Goal: Task Accomplishment & Management: Use online tool/utility

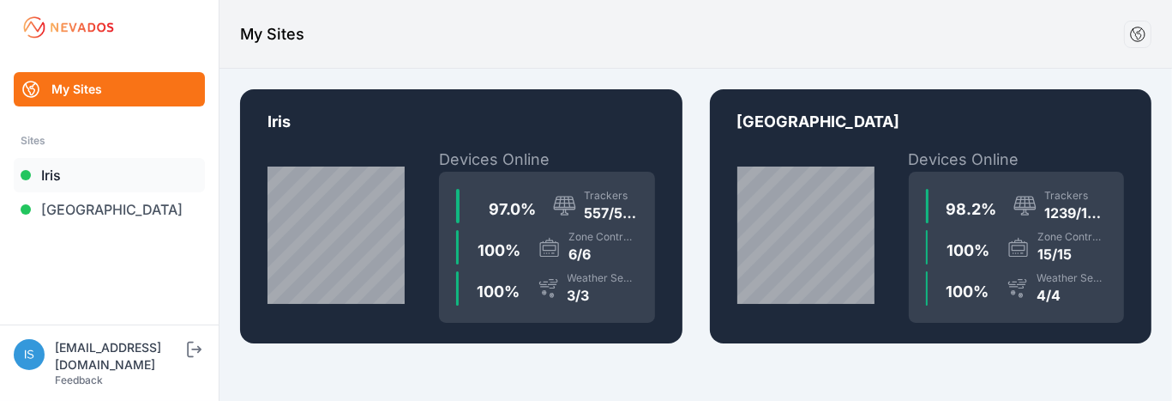
click at [56, 181] on link "Iris" at bounding box center [109, 175] width 191 height 34
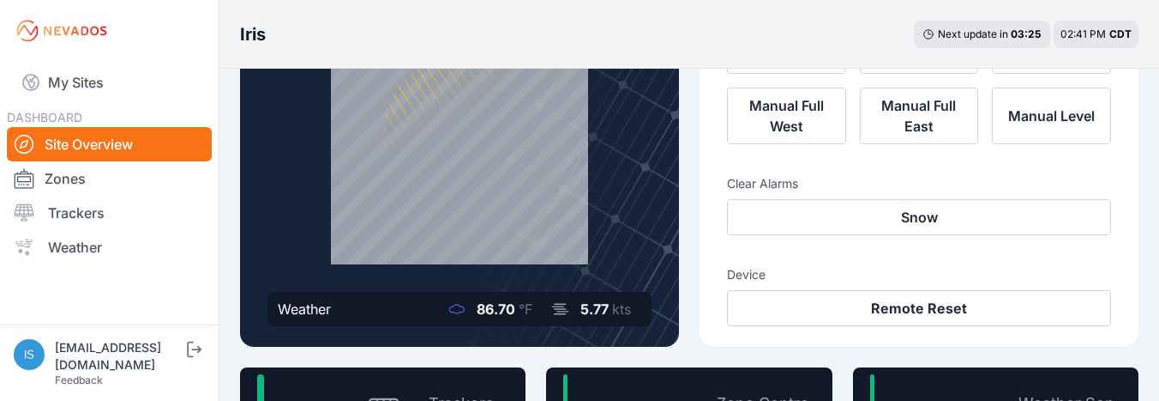
scroll to position [172, 0]
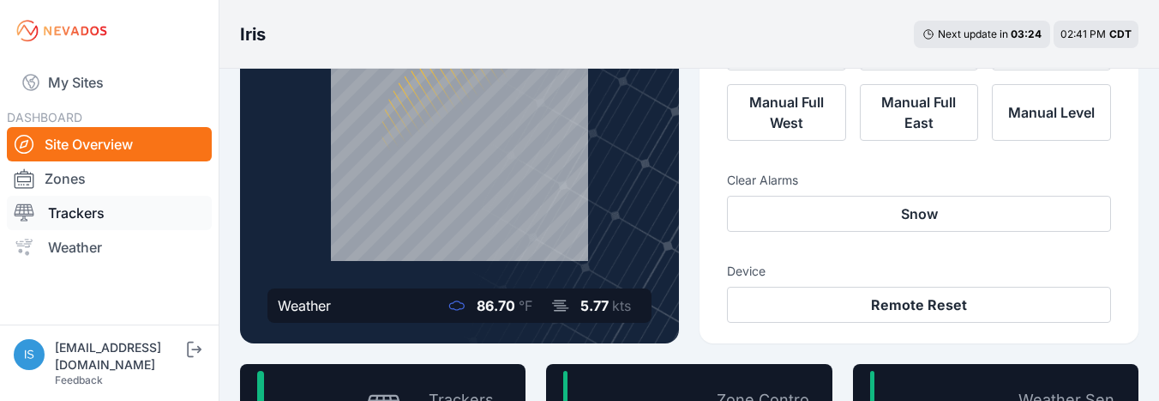
click at [74, 215] on link "Trackers" at bounding box center [109, 213] width 205 height 34
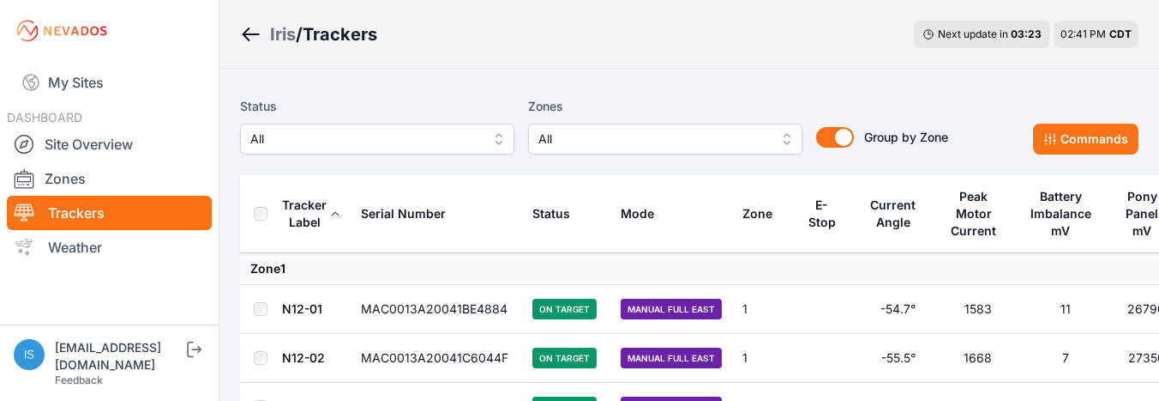
click at [616, 141] on span "All" at bounding box center [654, 139] width 230 height 21
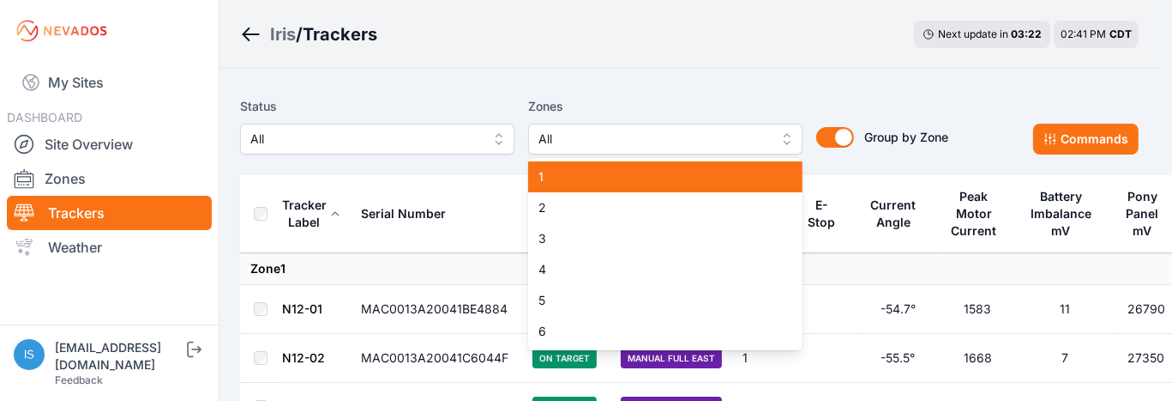
click at [593, 172] on span "1" at bounding box center [655, 176] width 233 height 17
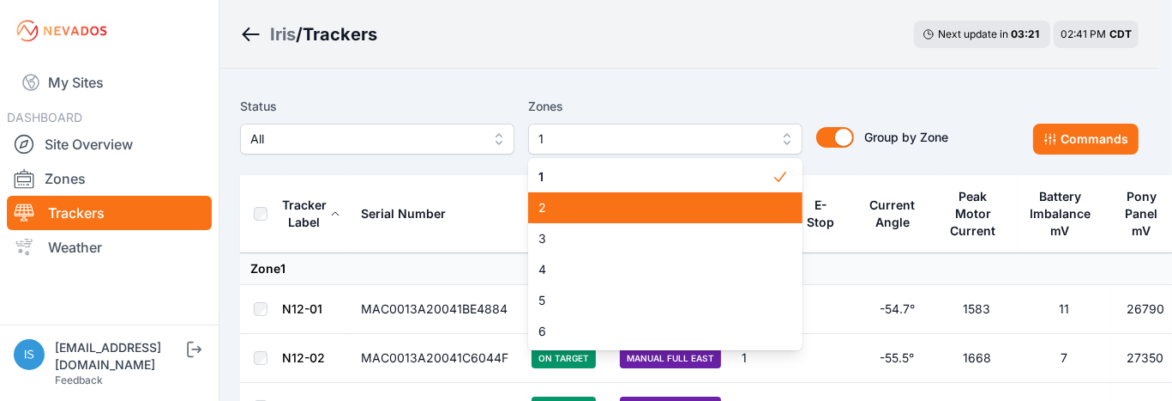
click at [594, 210] on span "2" at bounding box center [655, 207] width 233 height 17
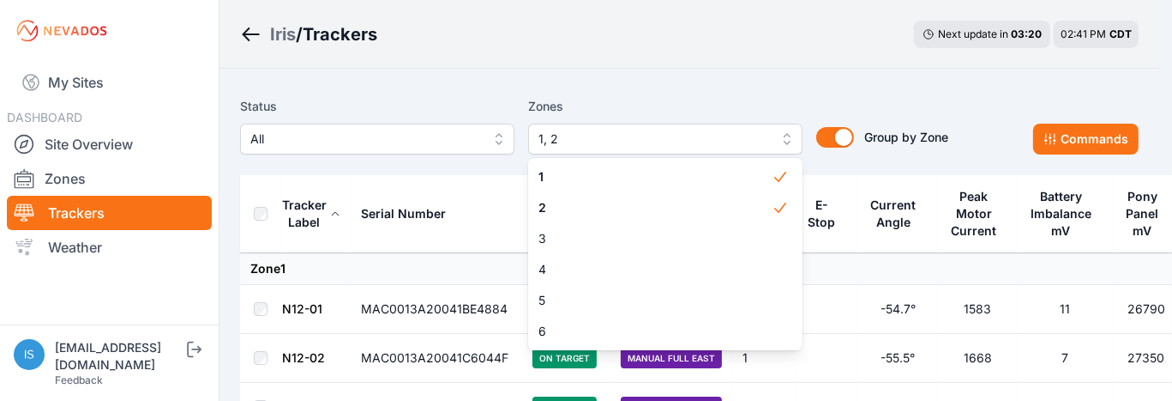
click at [994, 136] on div "Status All Zones 1, 2 1 2 3 4 5 6 Group by Zone Group by Zone Commands" at bounding box center [689, 125] width 899 height 58
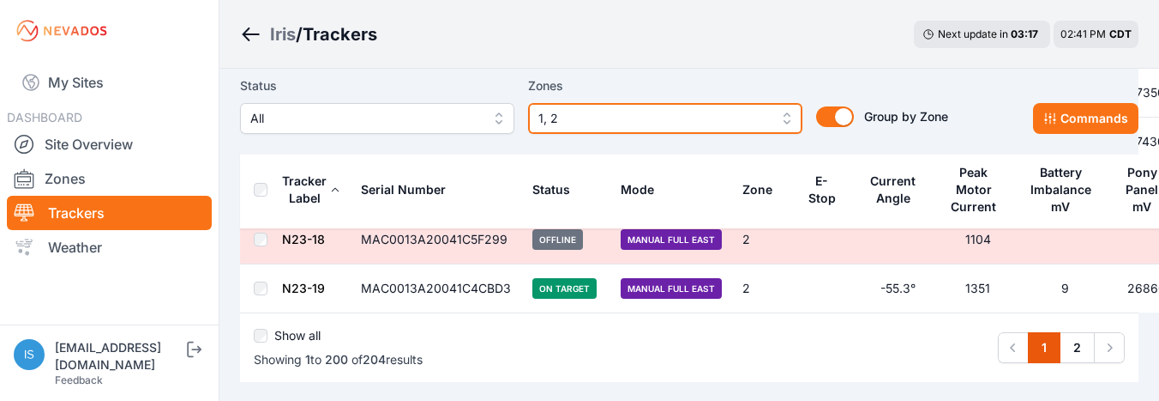
scroll to position [9854, 0]
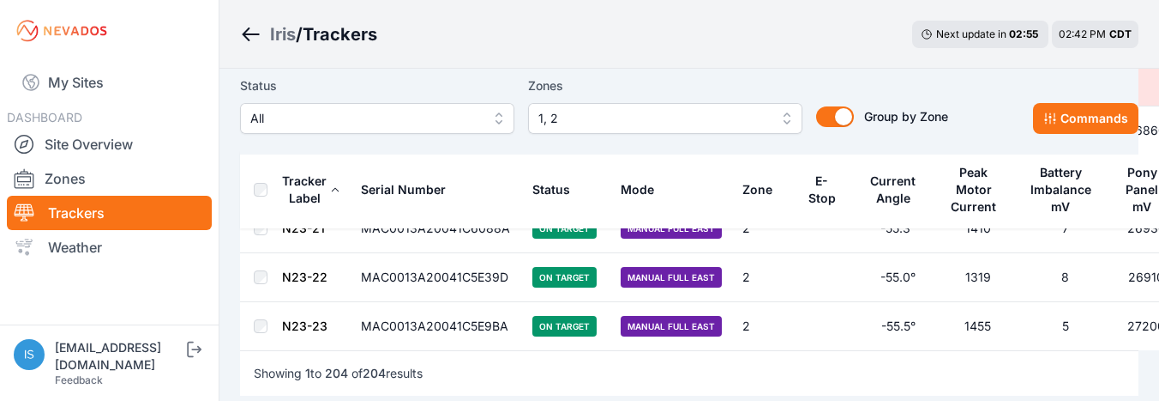
scroll to position [10025, 0]
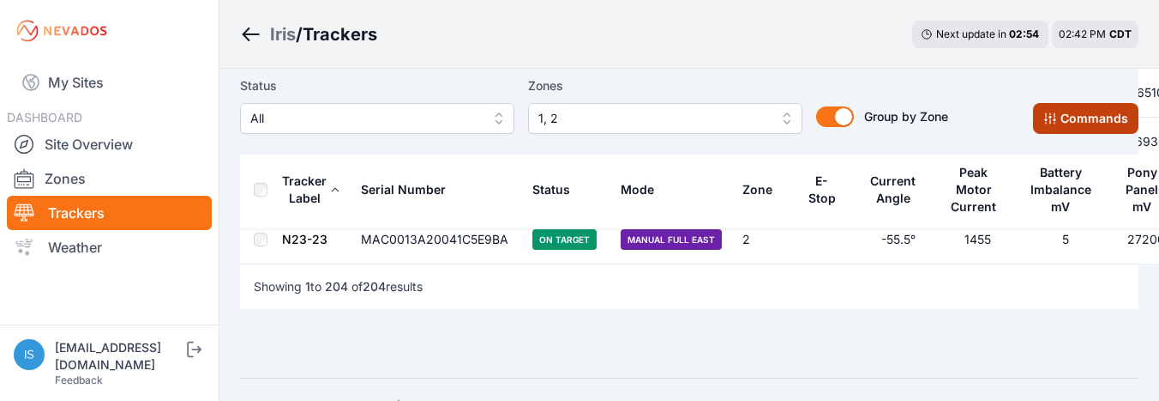
click at [1096, 125] on button "Commands" at bounding box center [1085, 118] width 105 height 31
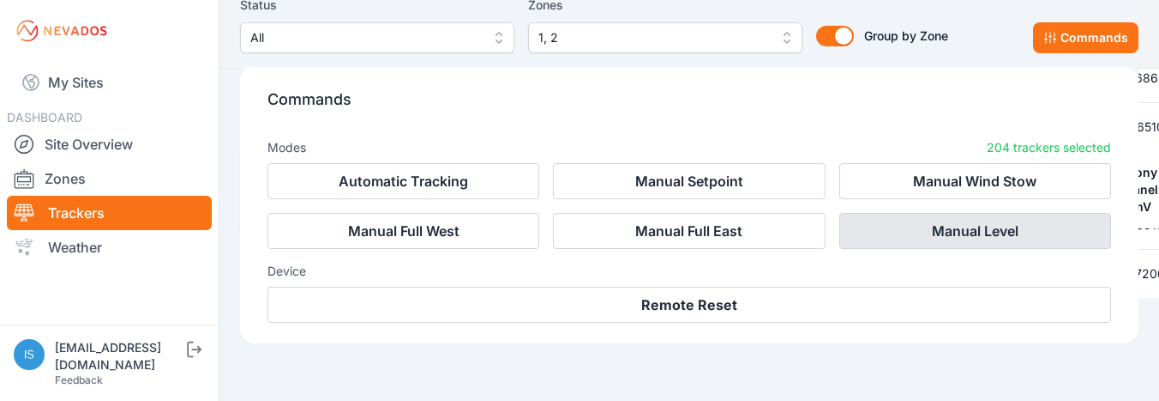
scroll to position [10314, 0]
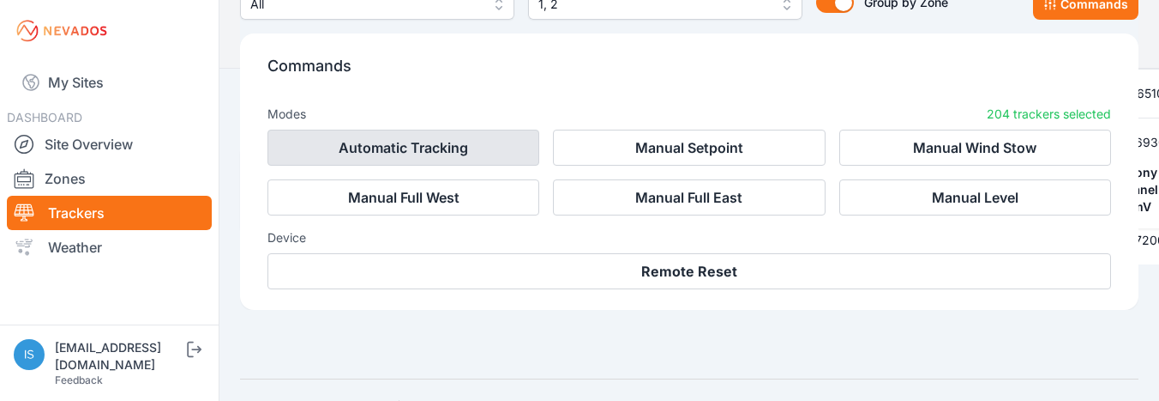
click at [412, 129] on button "Automatic Tracking" at bounding box center [404, 147] width 272 height 36
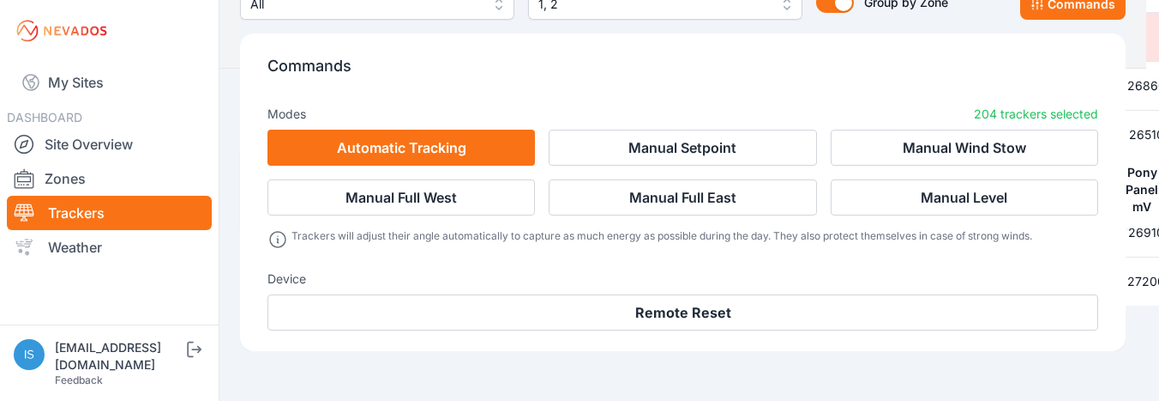
scroll to position [10355, 0]
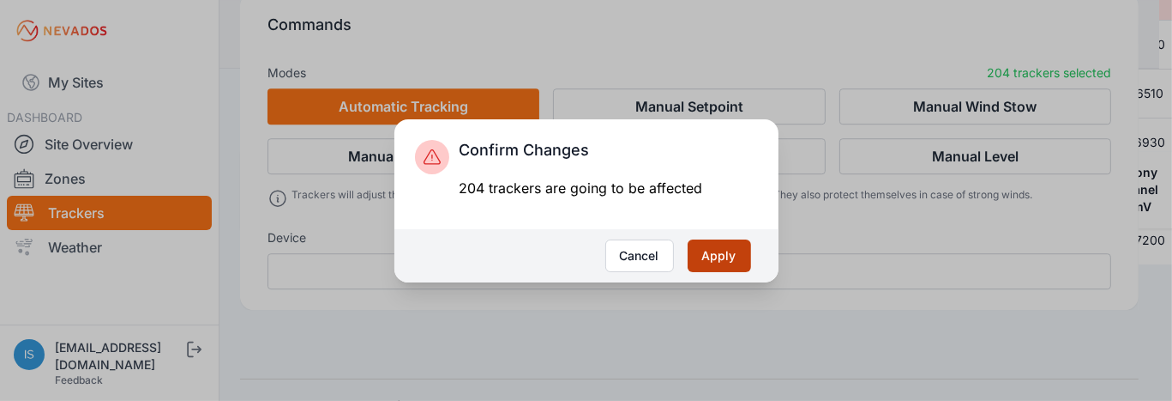
click at [726, 256] on button "Apply" at bounding box center [719, 255] width 63 height 33
